Goal: Transaction & Acquisition: Purchase product/service

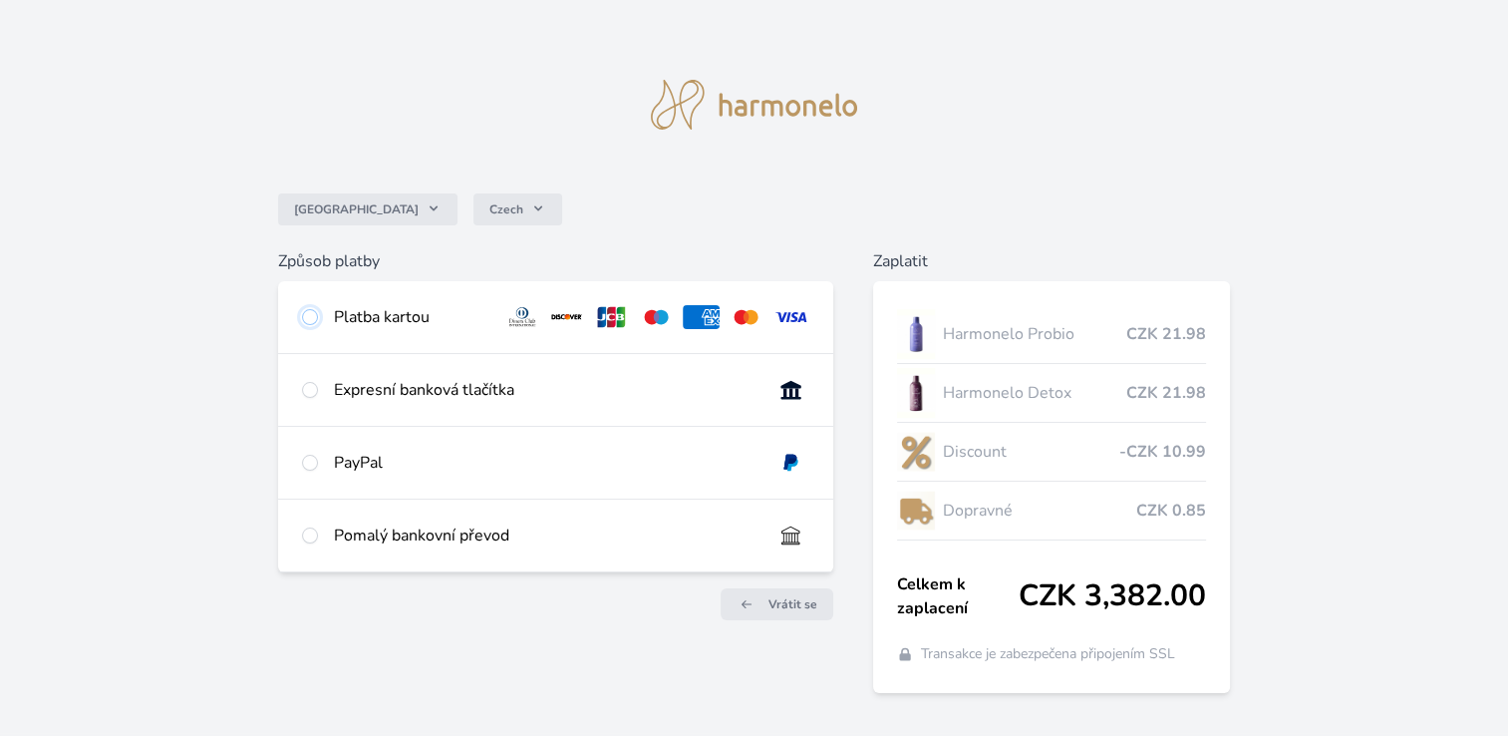
click at [311, 317] on input "radio" at bounding box center [310, 317] width 16 height 16
radio input "true"
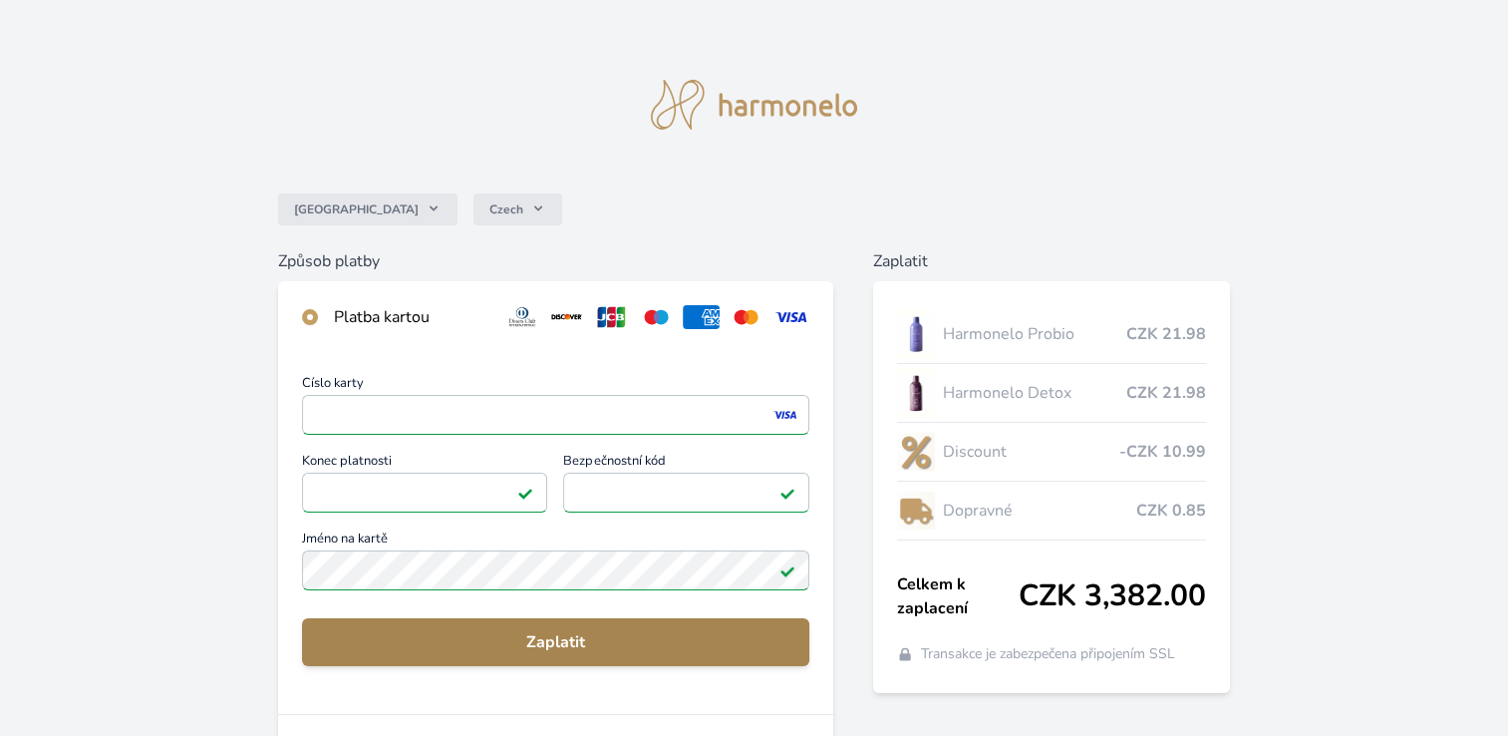
click at [444, 662] on button "Zaplatit" at bounding box center [555, 642] width 507 height 48
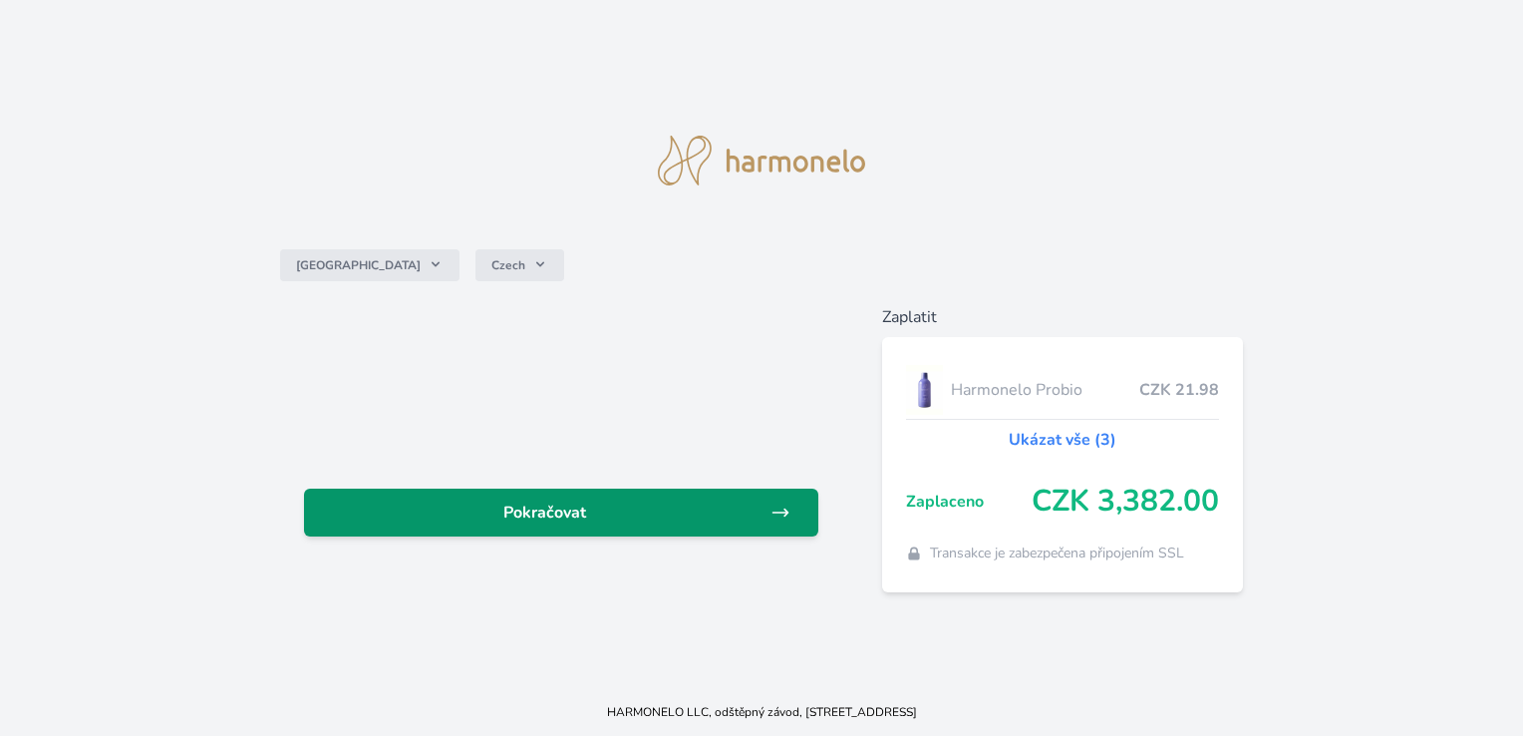
click at [482, 526] on link "Pokračovat" at bounding box center [560, 512] width 513 height 48
